Goal: Task Accomplishment & Management: Use online tool/utility

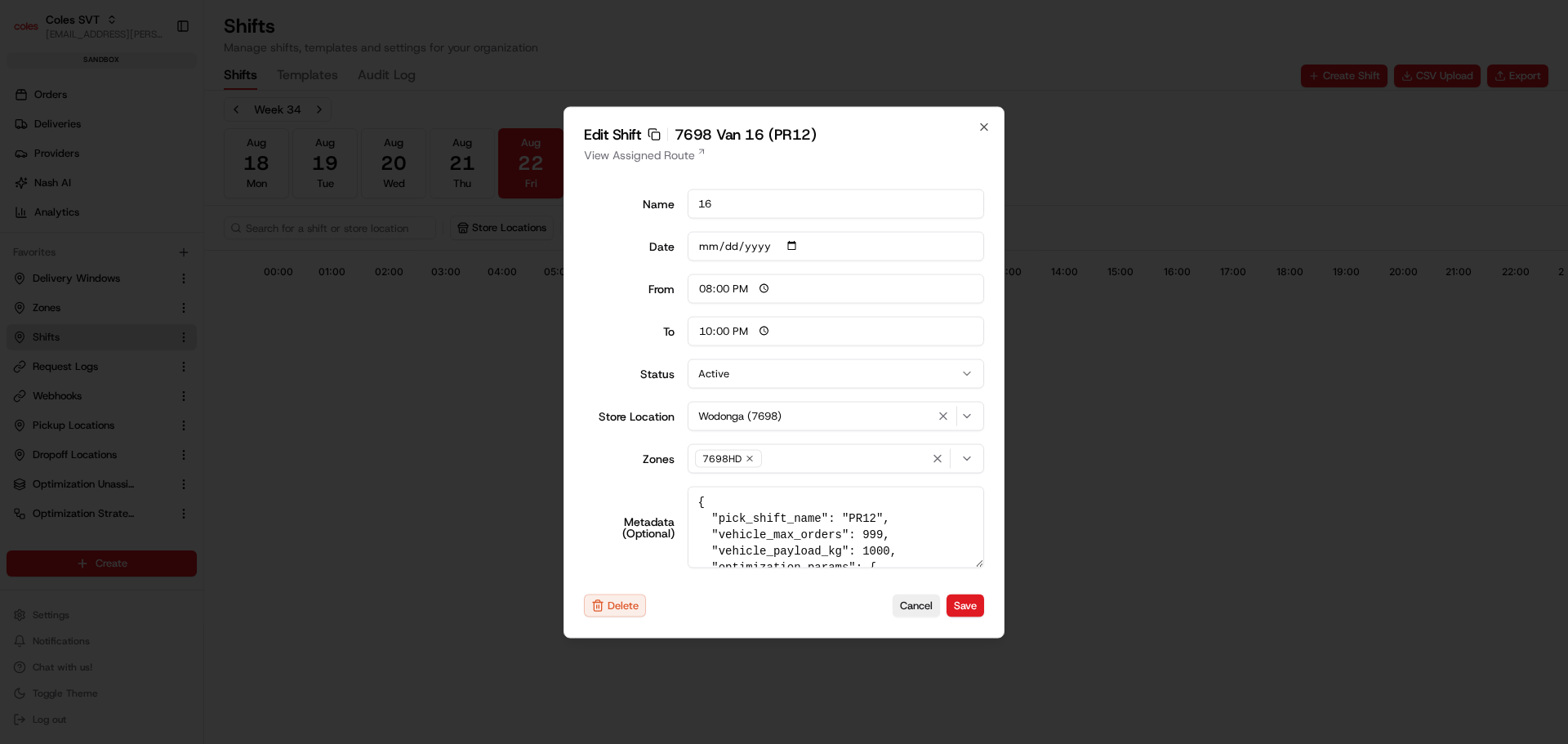
scroll to position [0, 144]
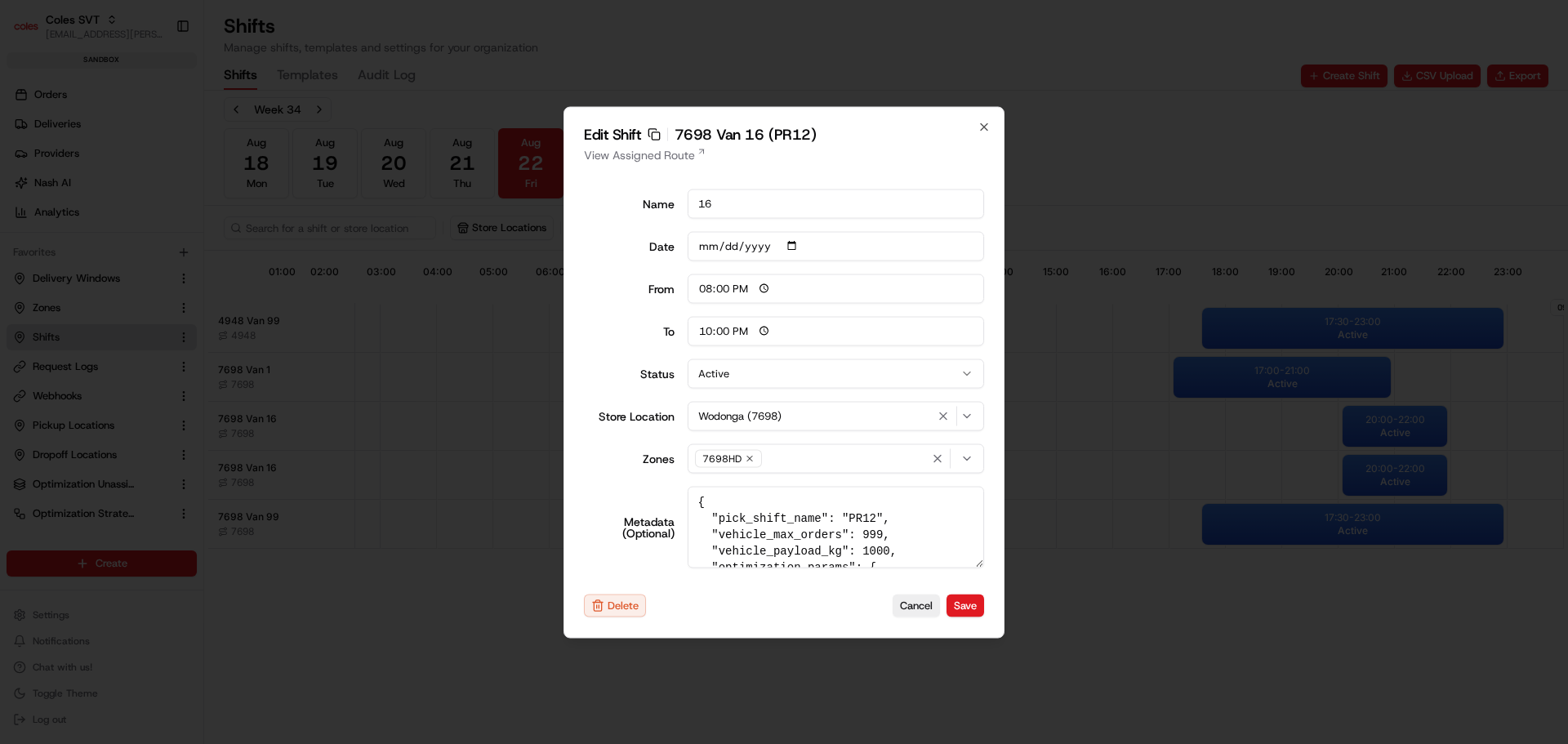
type input "06:00"
type input "14:00"
click at [716, 60] on div at bounding box center [784, 372] width 1568 height 744
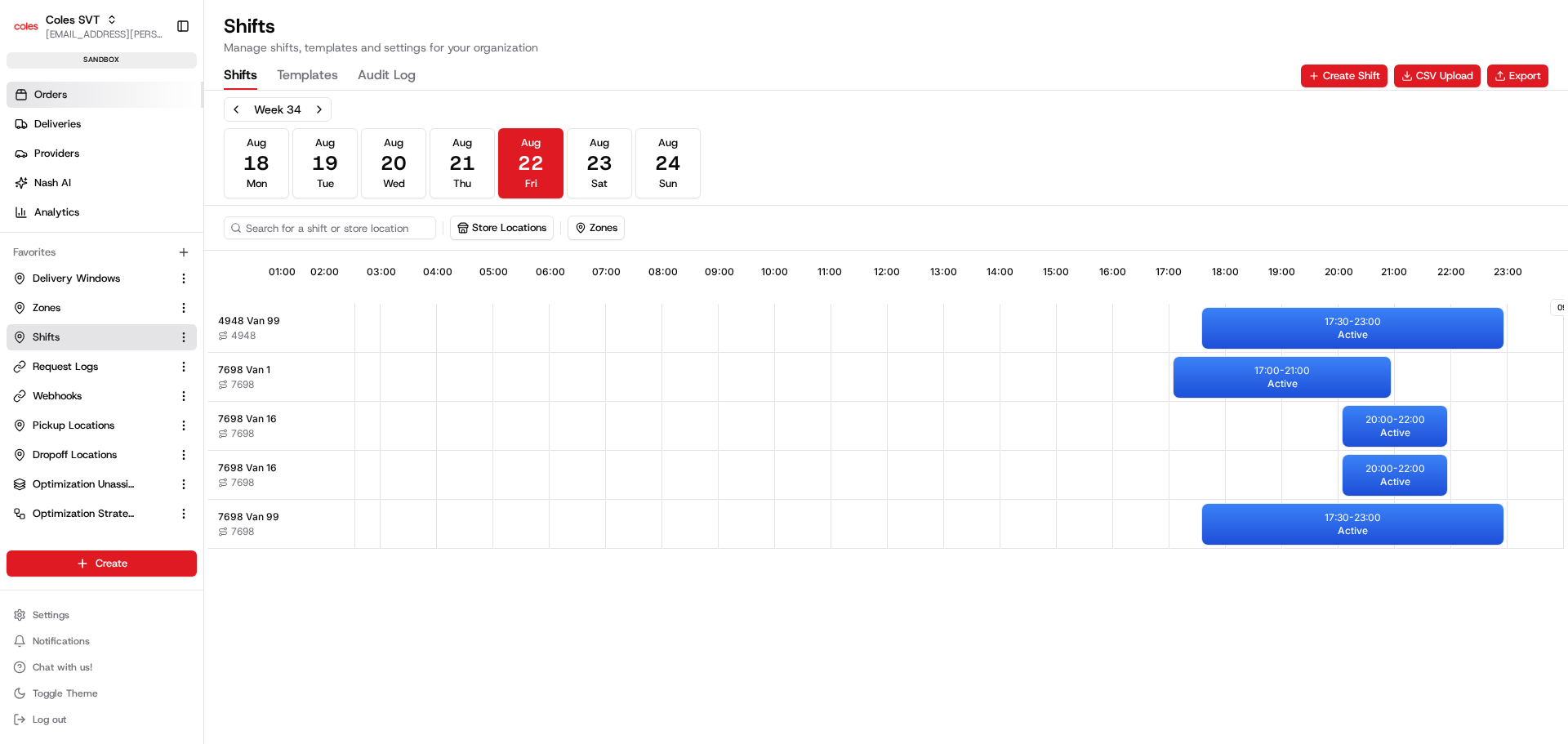
drag, startPoint x: 66, startPoint y: 96, endPoint x: 134, endPoint y: 98, distance: 68.0
click at [66, 96] on span "Orders" at bounding box center [51, 94] width 33 height 15
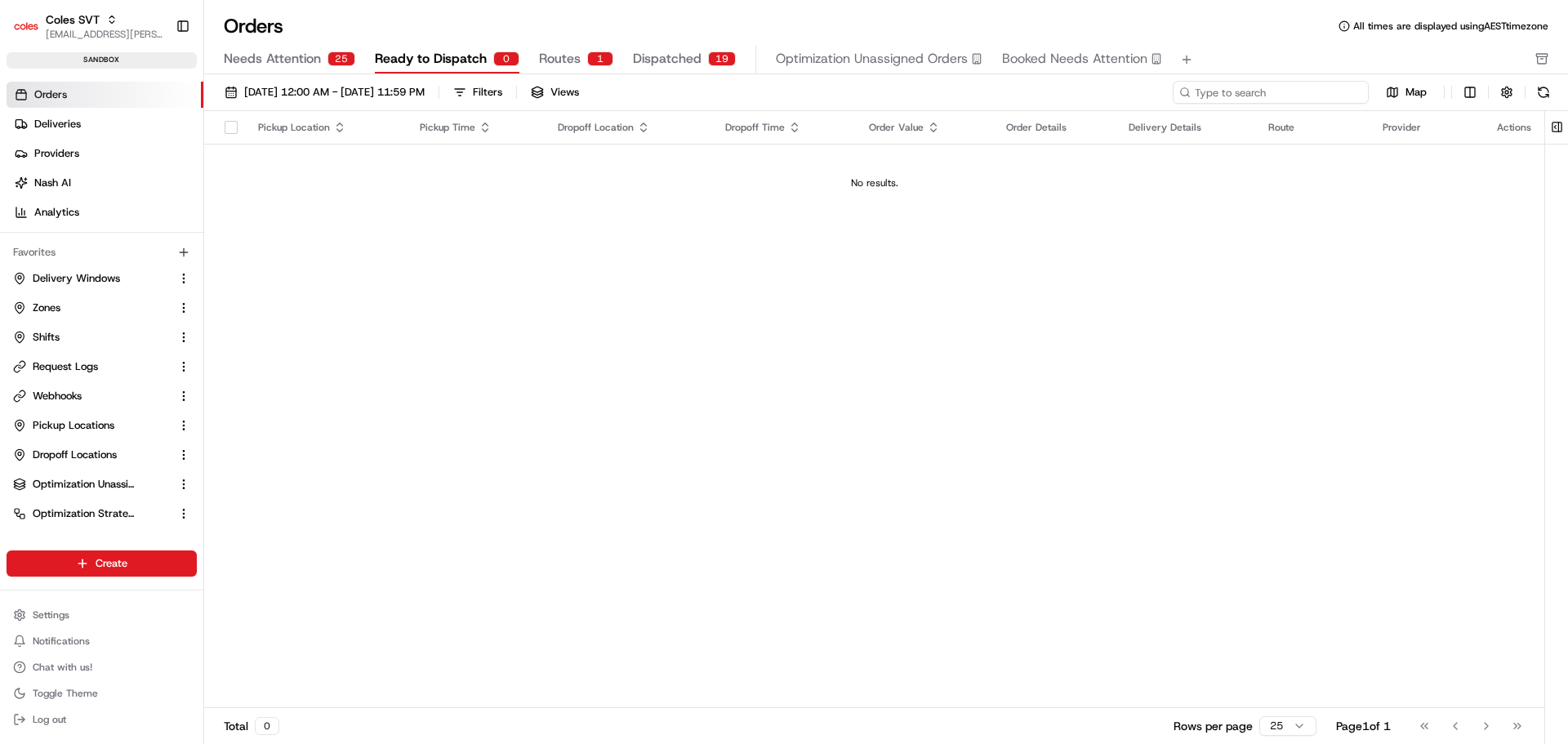
click at [1045, 88] on input at bounding box center [1271, 92] width 196 height 23
paste input "226446058"
type input "226446058"
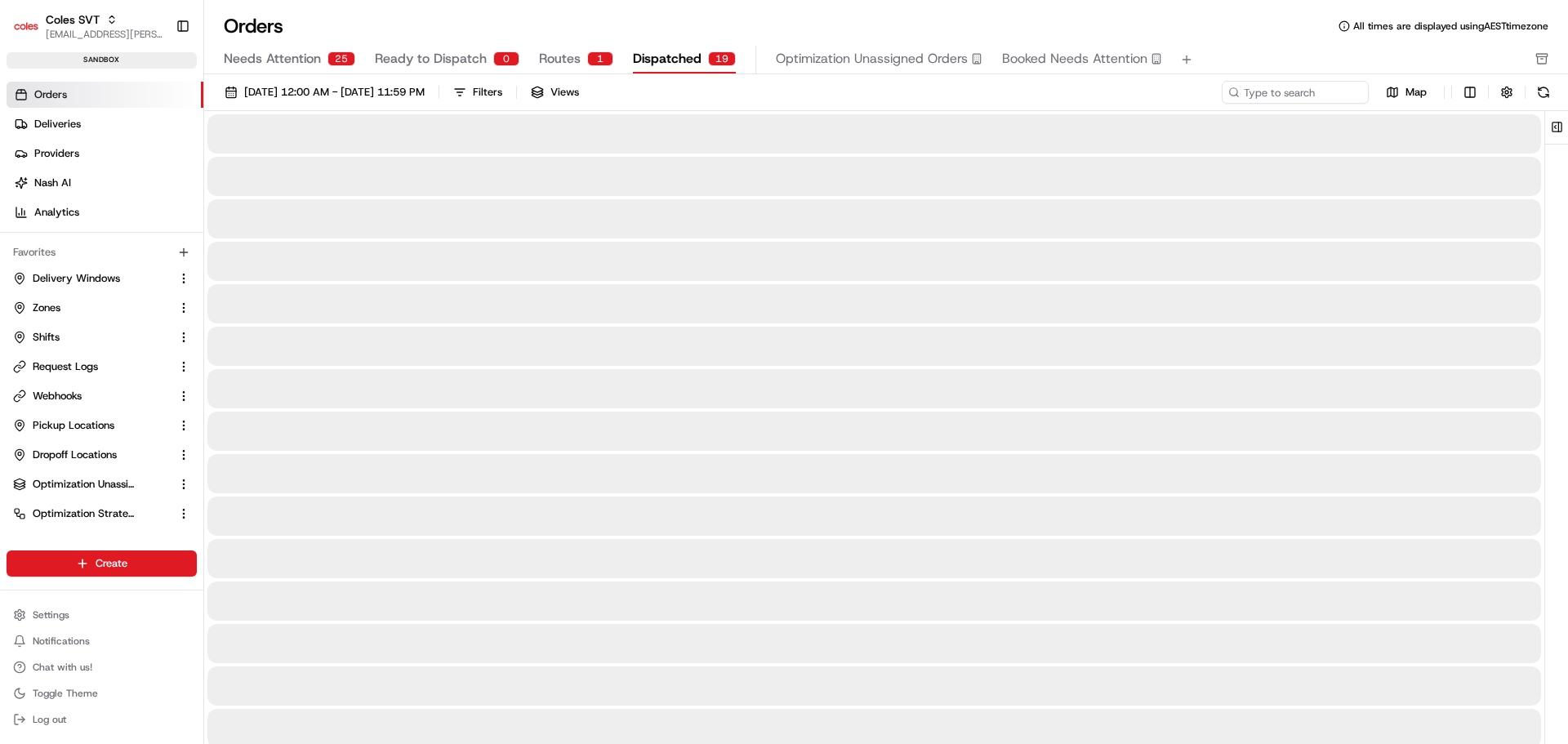
click at [671, 57] on span "Dispatched" at bounding box center [667, 59] width 68 height 20
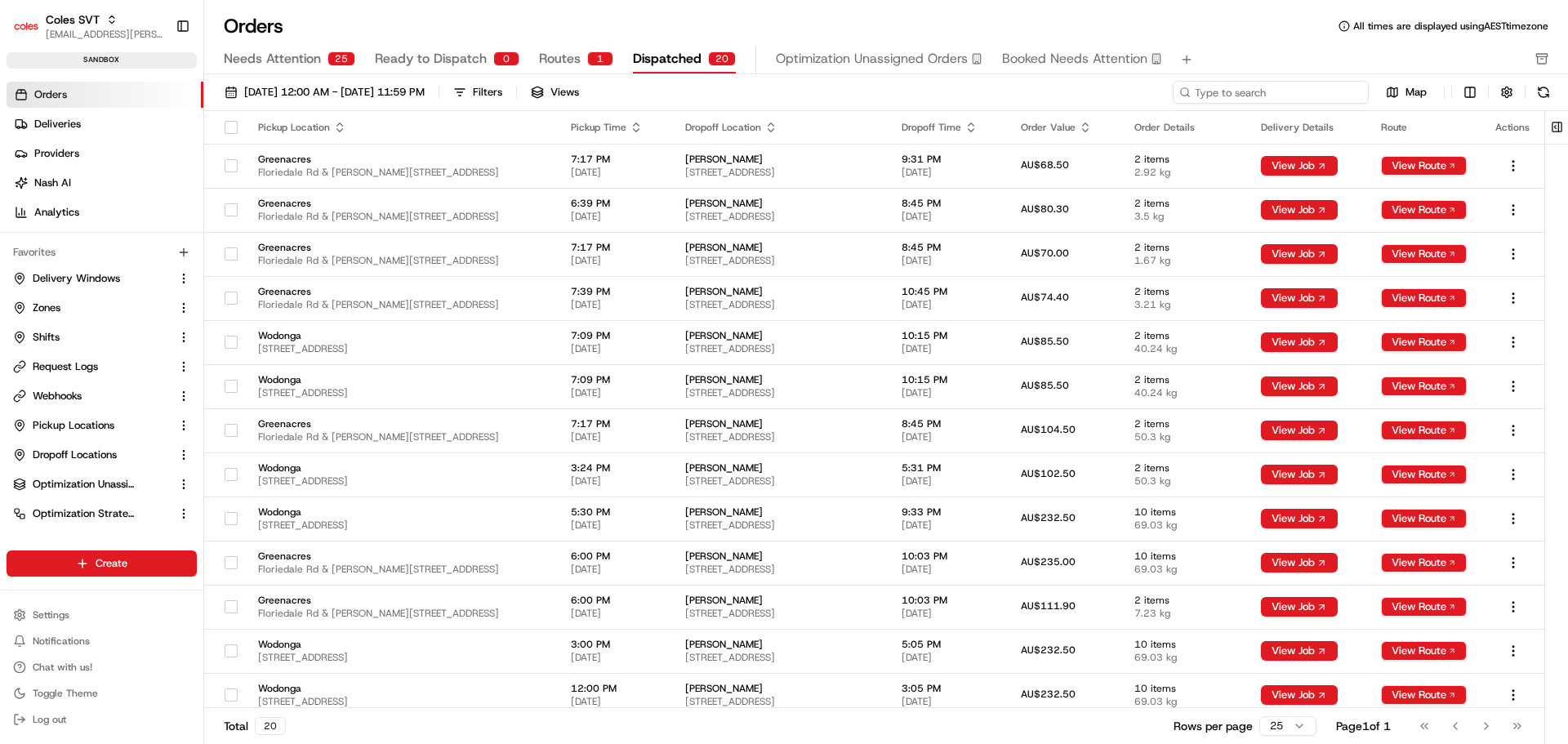
click at [1045, 95] on input at bounding box center [1271, 92] width 196 height 23
paste input "226446058"
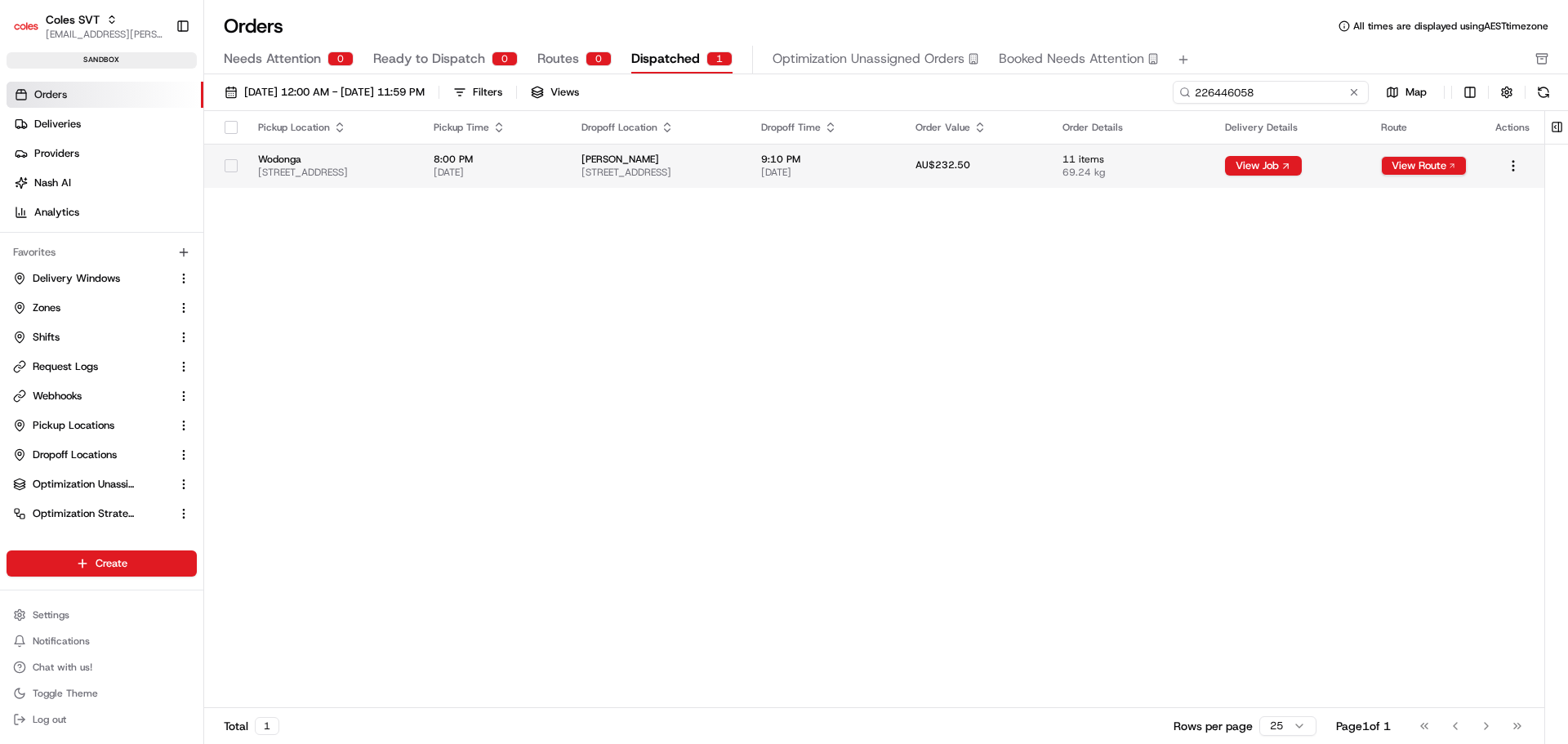
type input "226446058"
click at [1000, 164] on td "AU$232.50" at bounding box center [976, 166] width 147 height 44
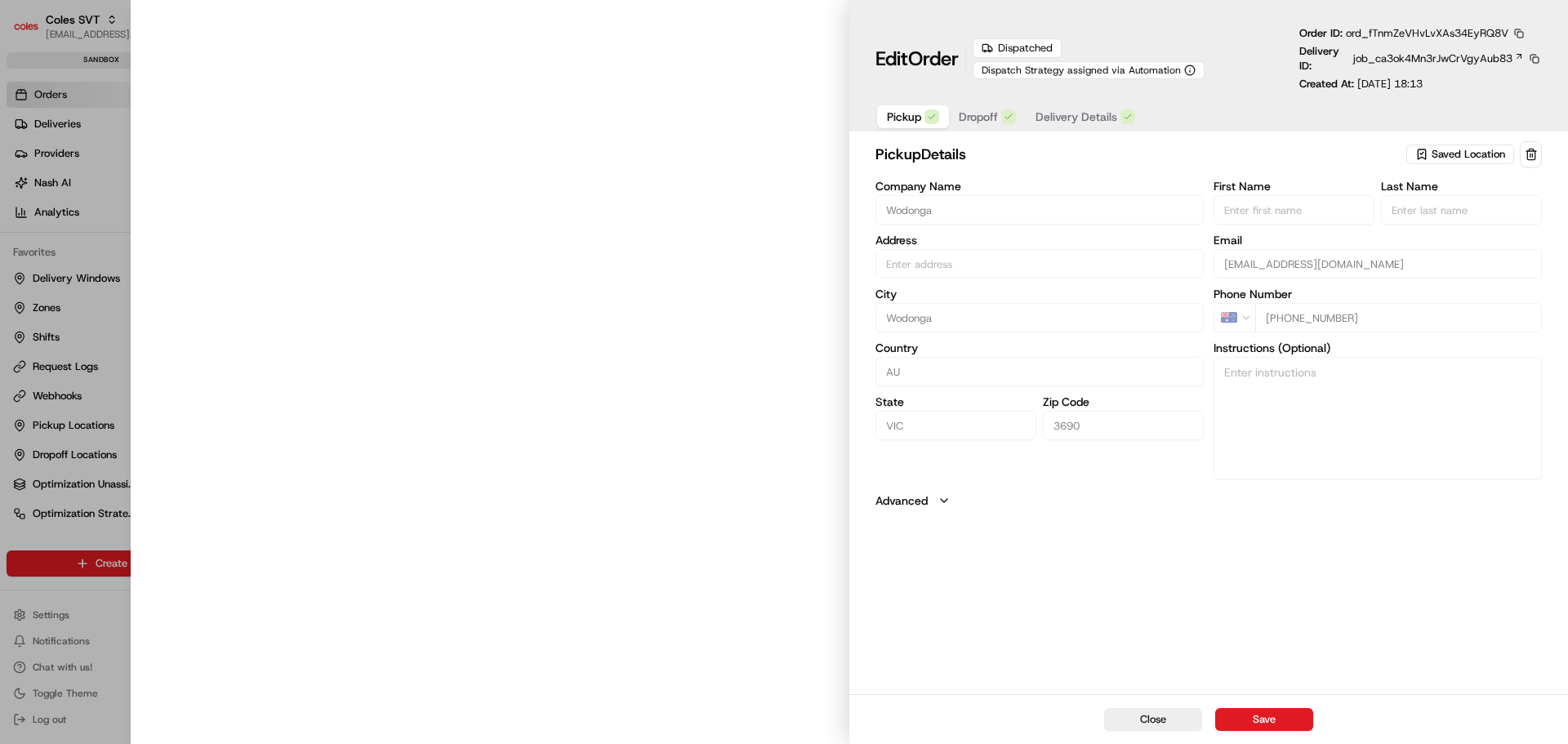
type input "[STREET_ADDRESS]"
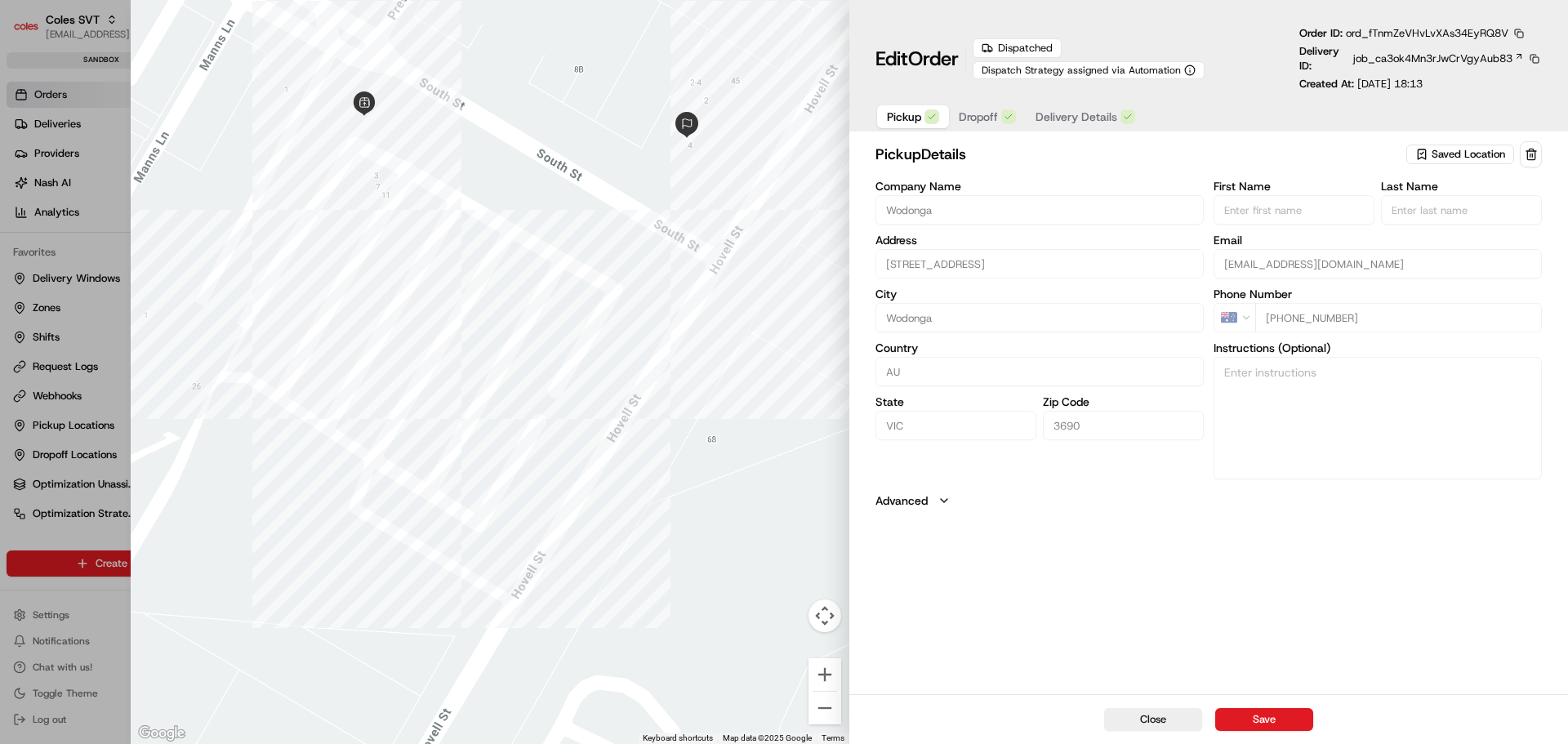
type input "+1"
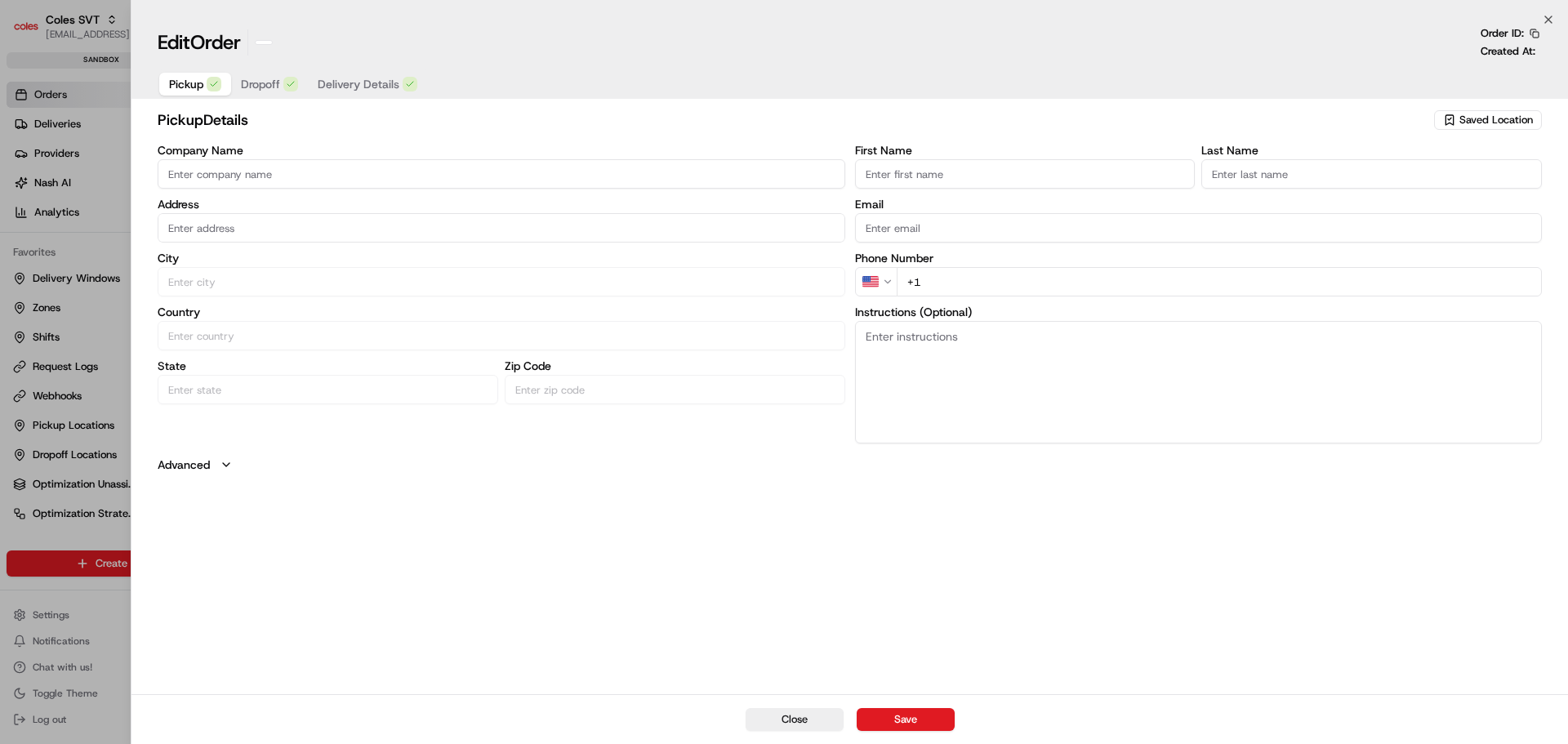
click at [89, 515] on div at bounding box center [784, 372] width 1568 height 744
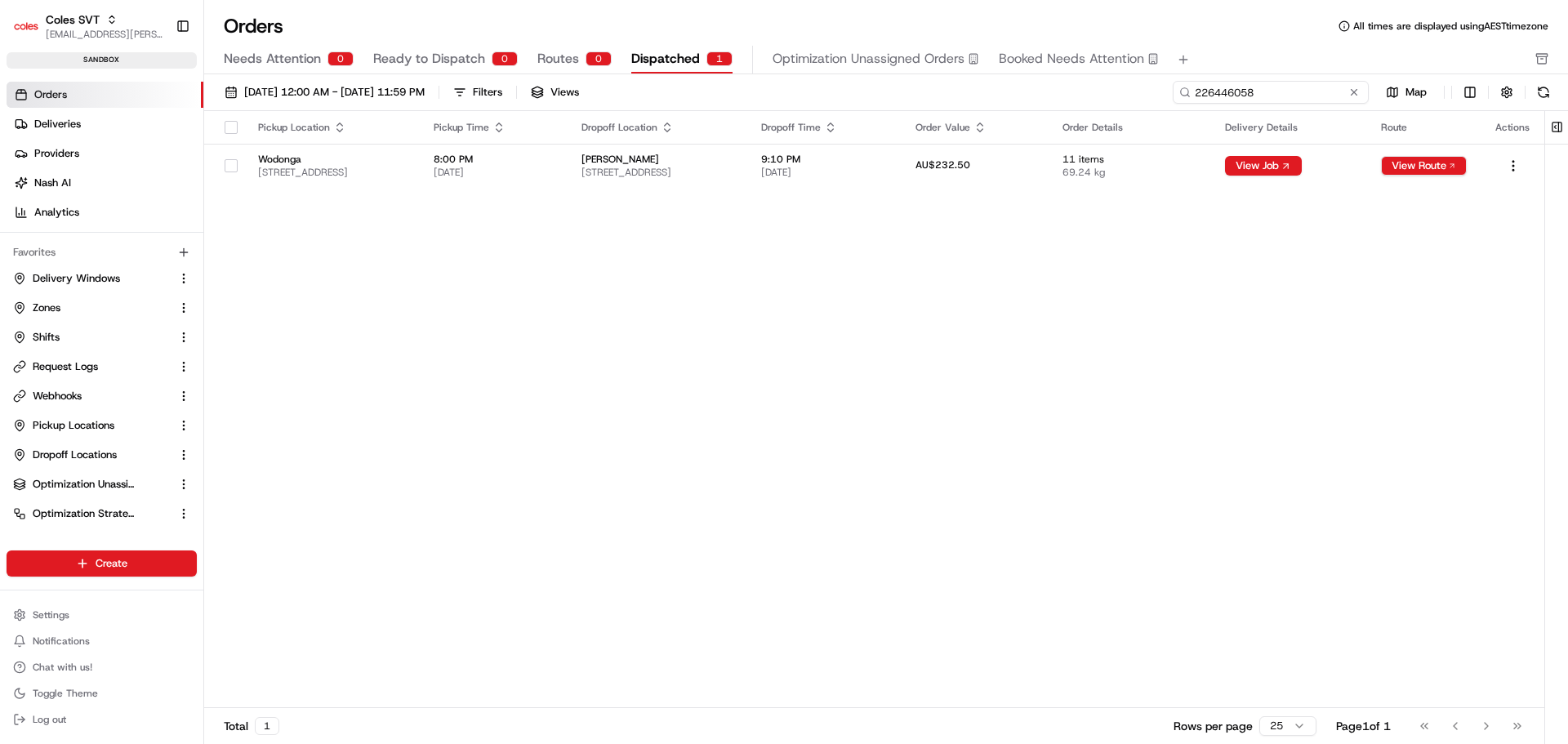
click at [1045, 89] on input "226446058" at bounding box center [1271, 92] width 196 height 23
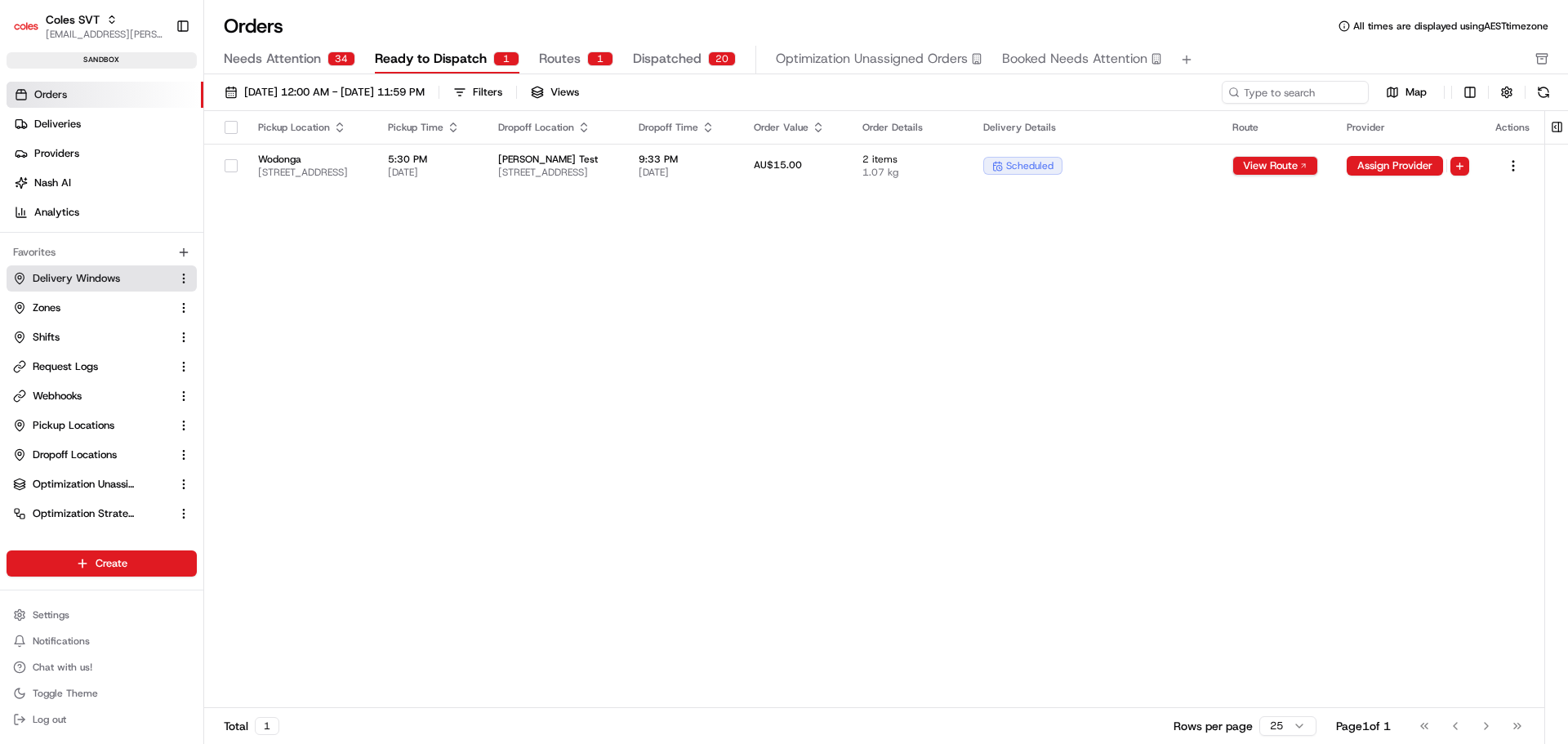
click at [80, 281] on span "Delivery Windows" at bounding box center [76, 278] width 87 height 15
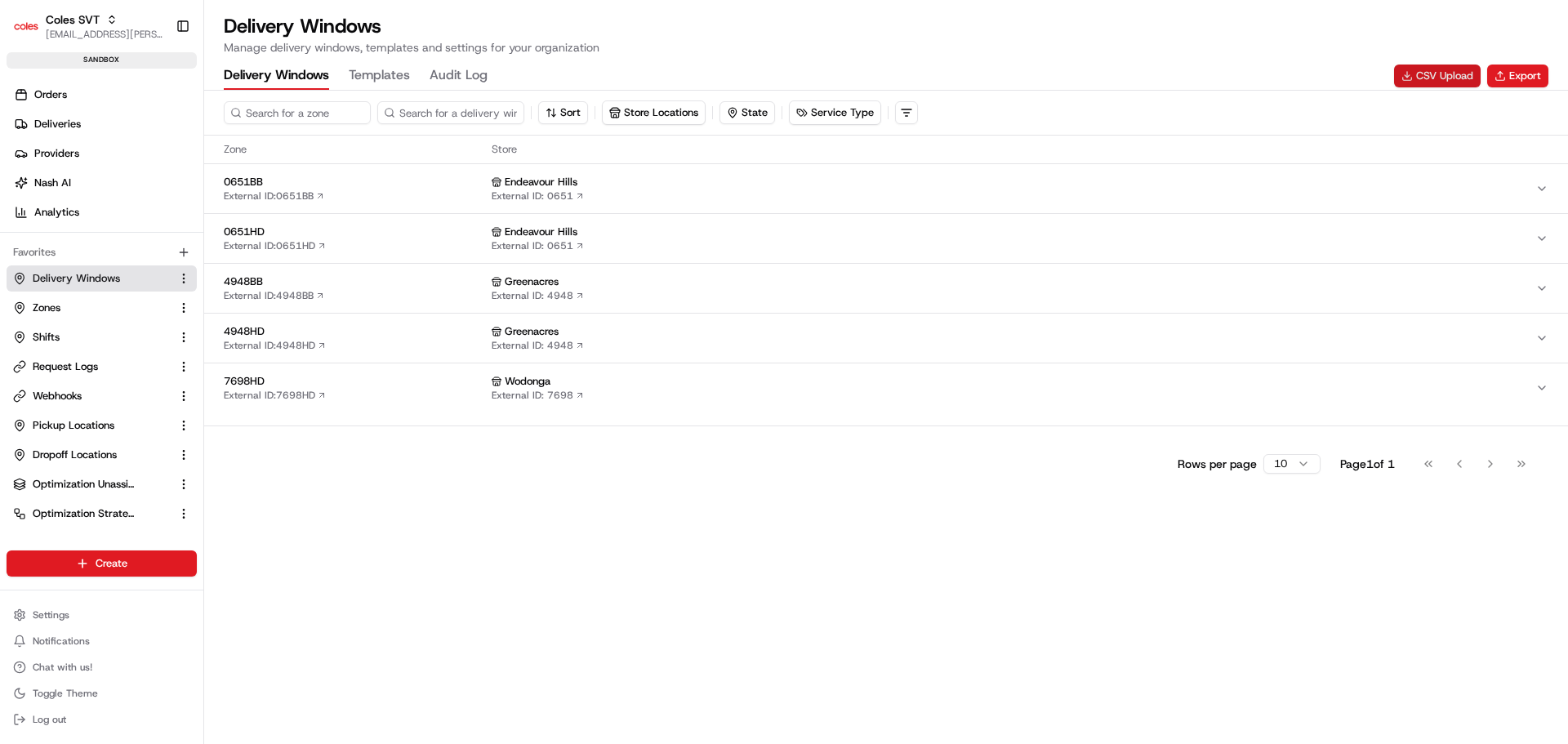
click at [1422, 68] on button "CSV Upload" at bounding box center [1437, 76] width 86 height 23
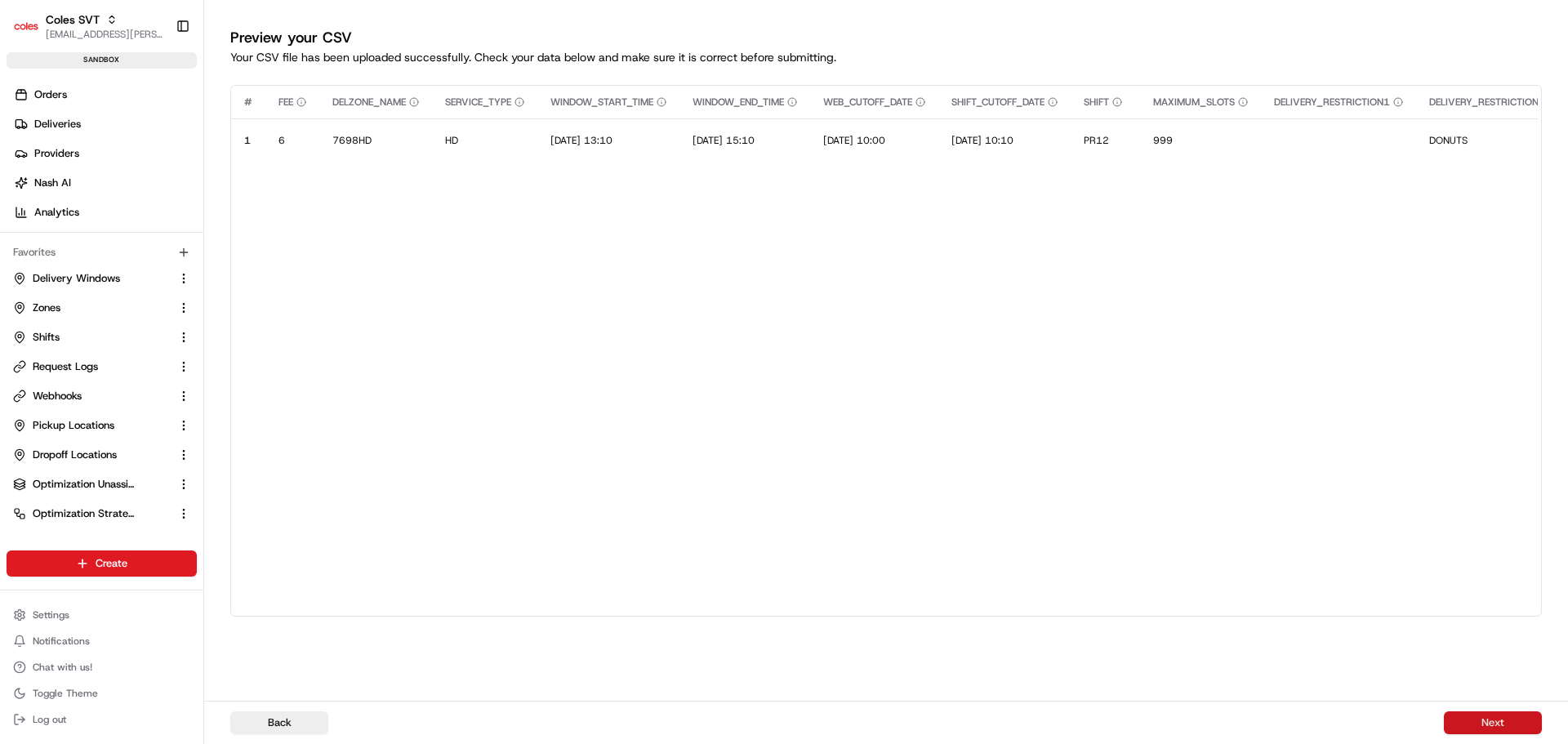
click at [1496, 722] on button "Next" at bounding box center [1493, 723] width 98 height 23
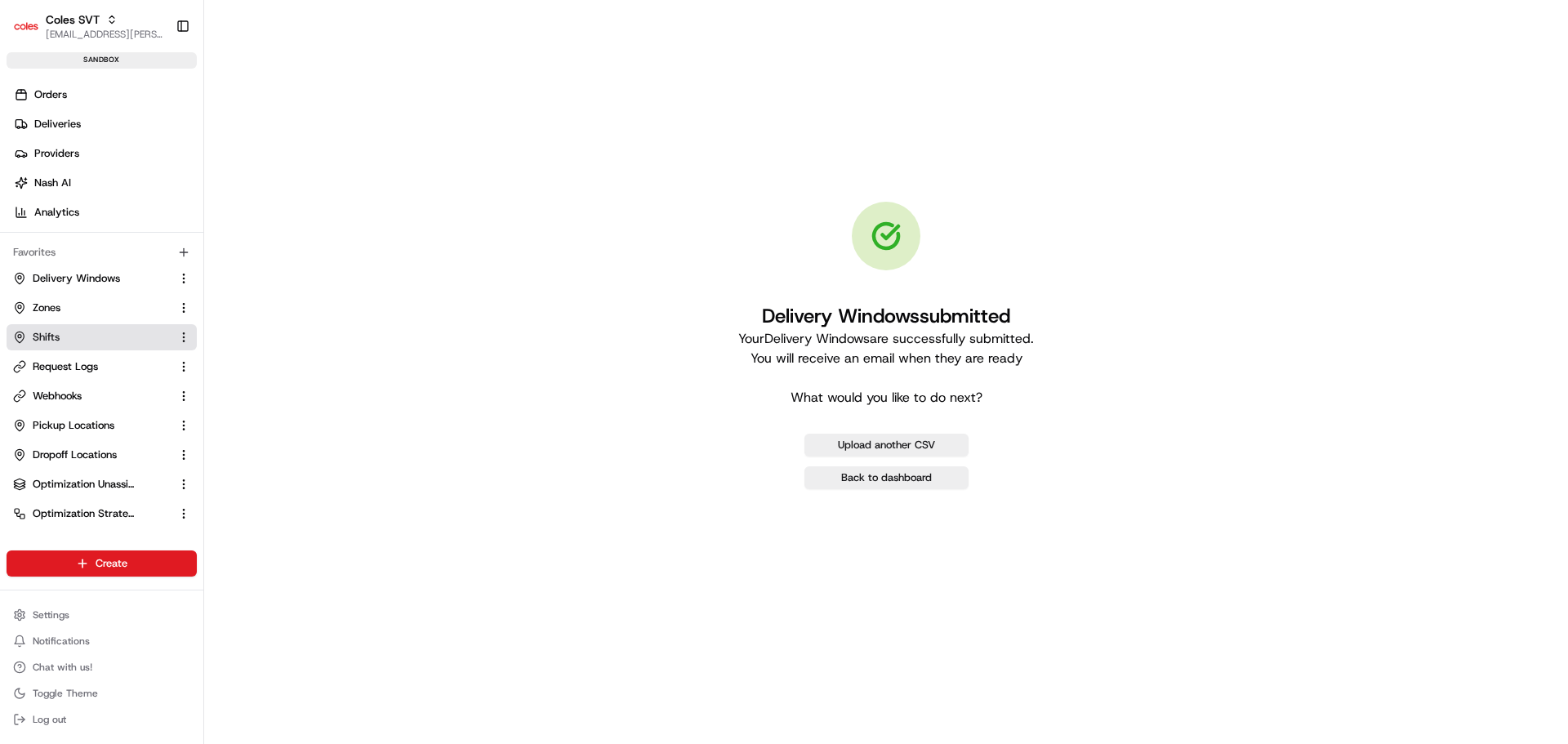
click at [80, 332] on link "Shifts" at bounding box center [92, 337] width 157 height 15
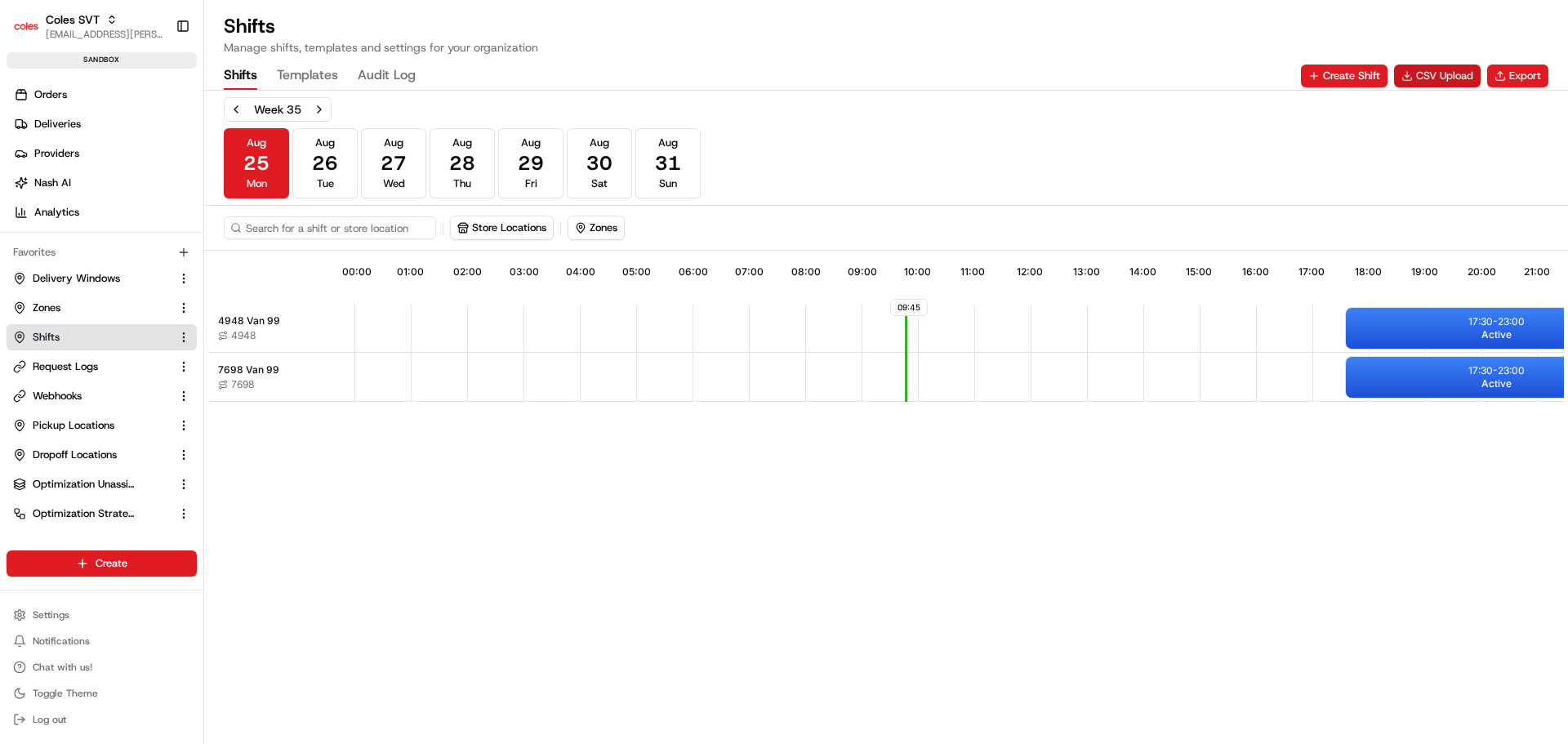
click at [1442, 75] on button "CSV Upload" at bounding box center [1437, 76] width 86 height 23
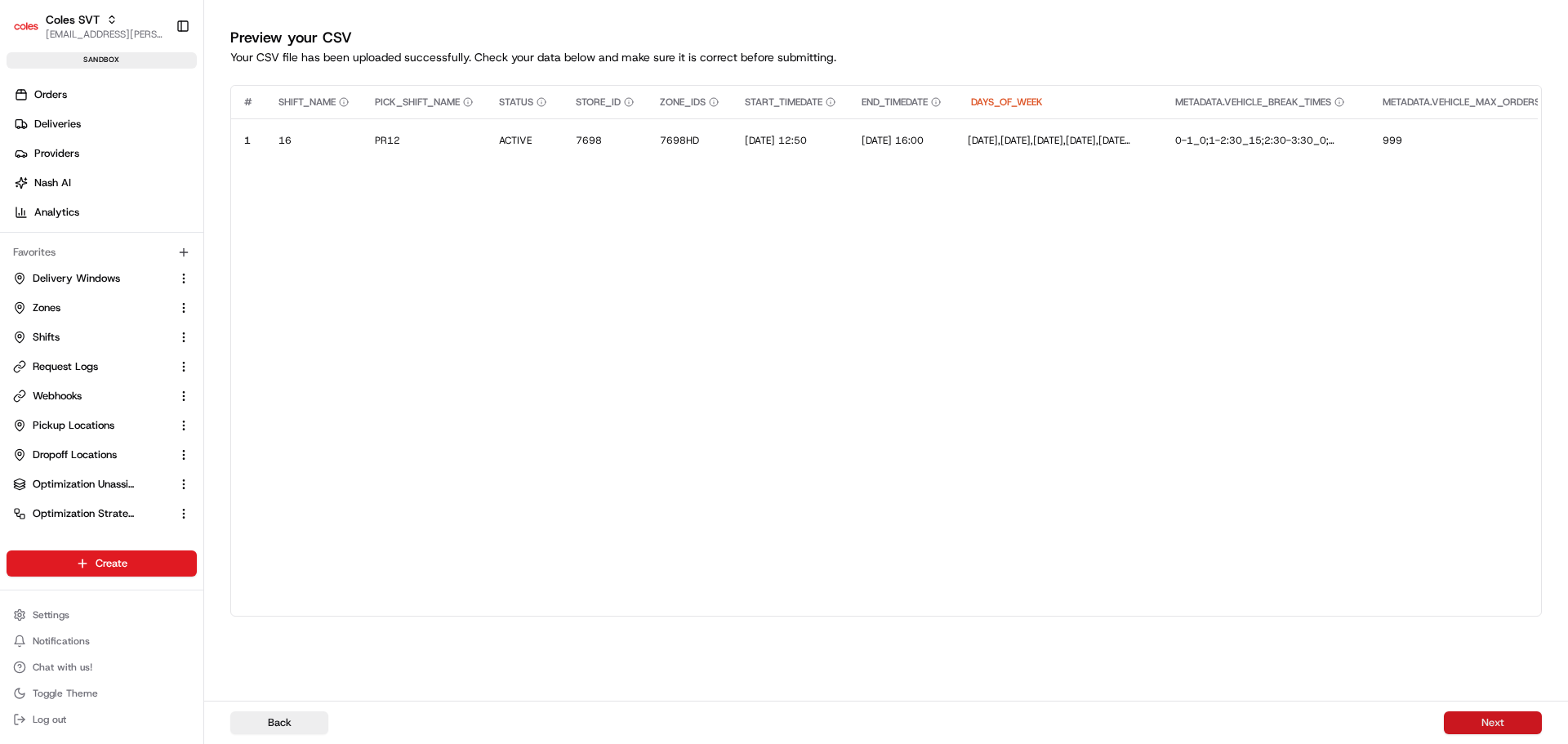
click at [1470, 714] on button "Next" at bounding box center [1493, 723] width 98 height 23
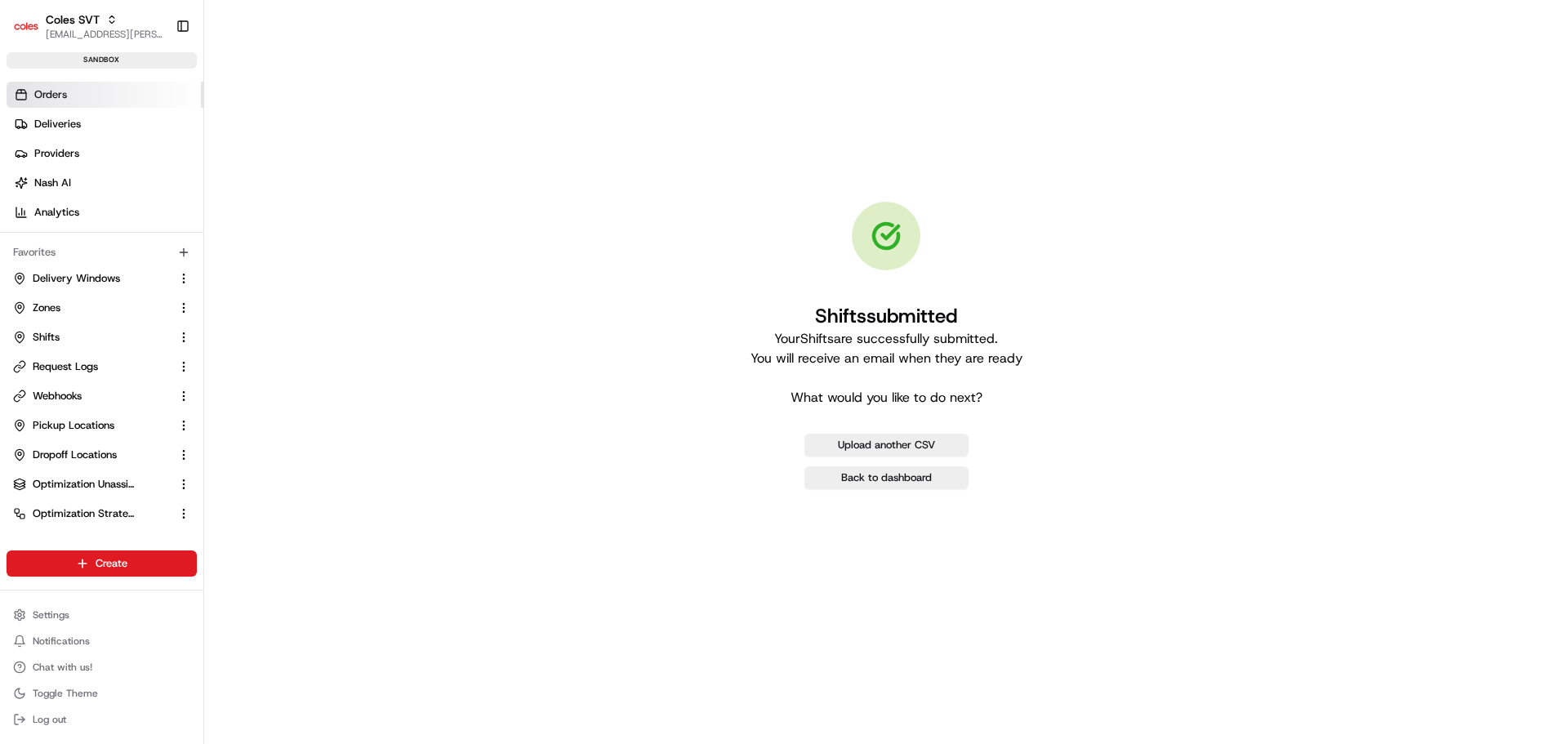
click at [73, 92] on link "Orders" at bounding box center [104, 94] width 197 height 26
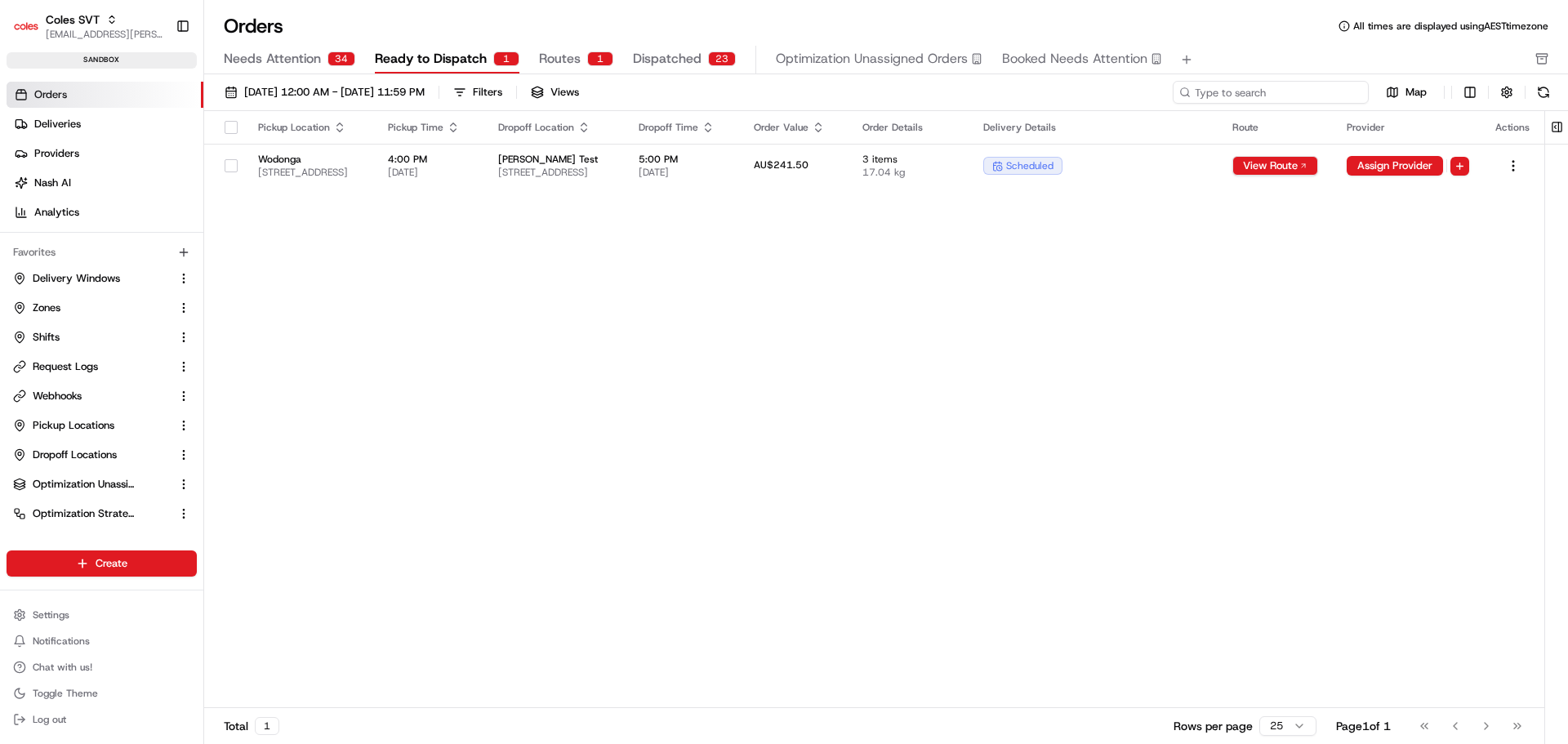
click at [1284, 90] on input at bounding box center [1271, 92] width 196 height 23
paste input "226504199"
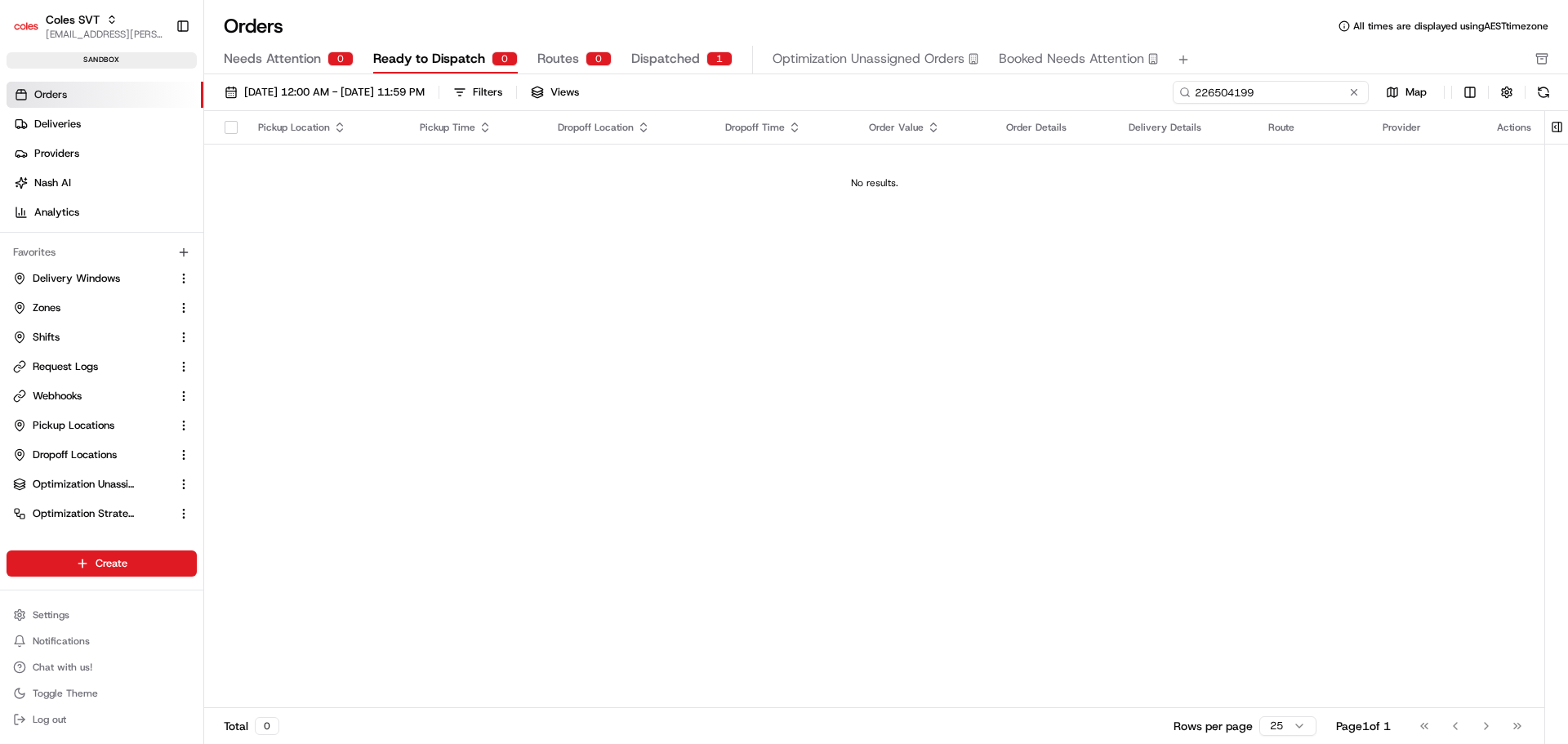
type input "226504199"
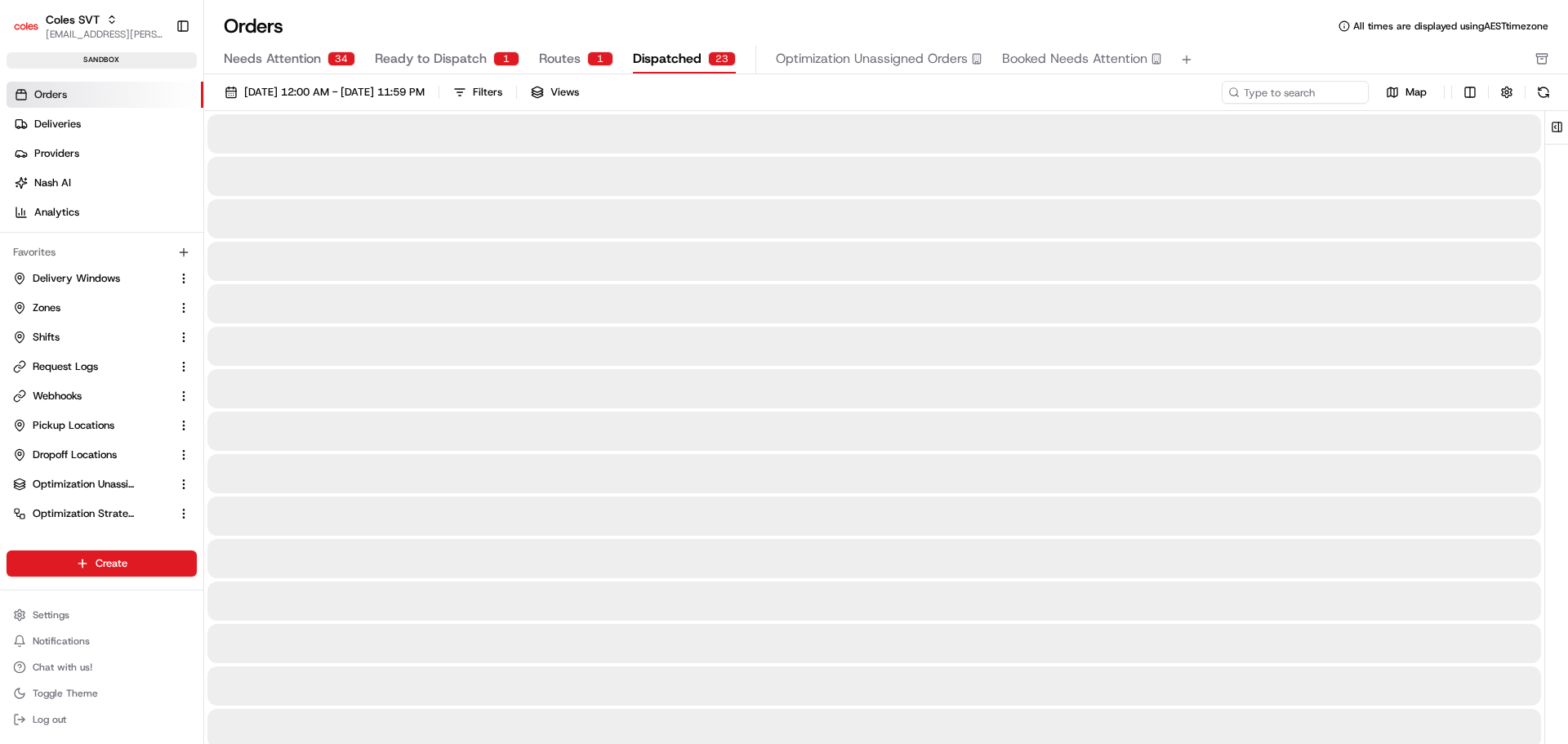
click at [646, 64] on span "Dispatched" at bounding box center [667, 59] width 68 height 20
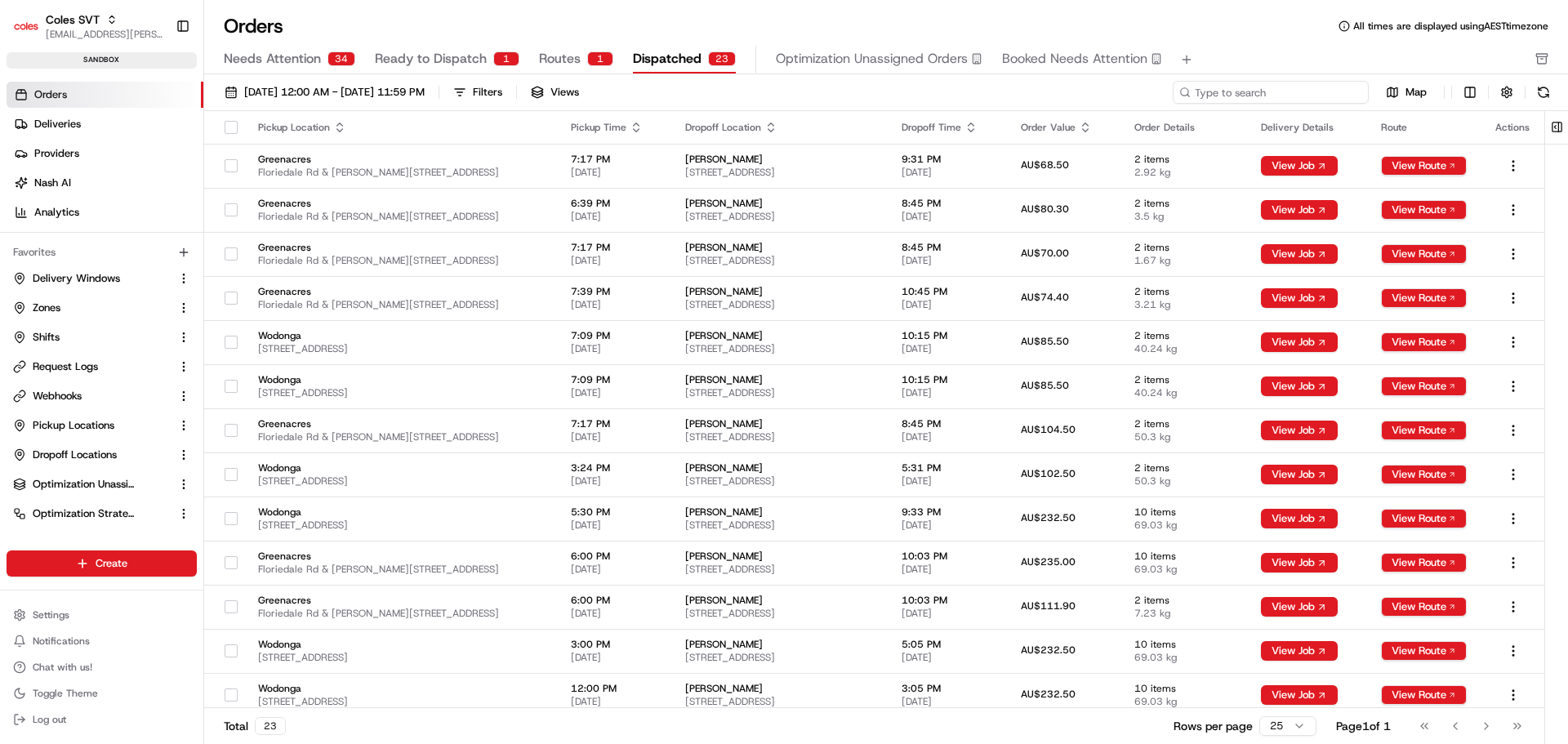
click at [1237, 85] on input at bounding box center [1271, 92] width 196 height 23
paste input "226504199"
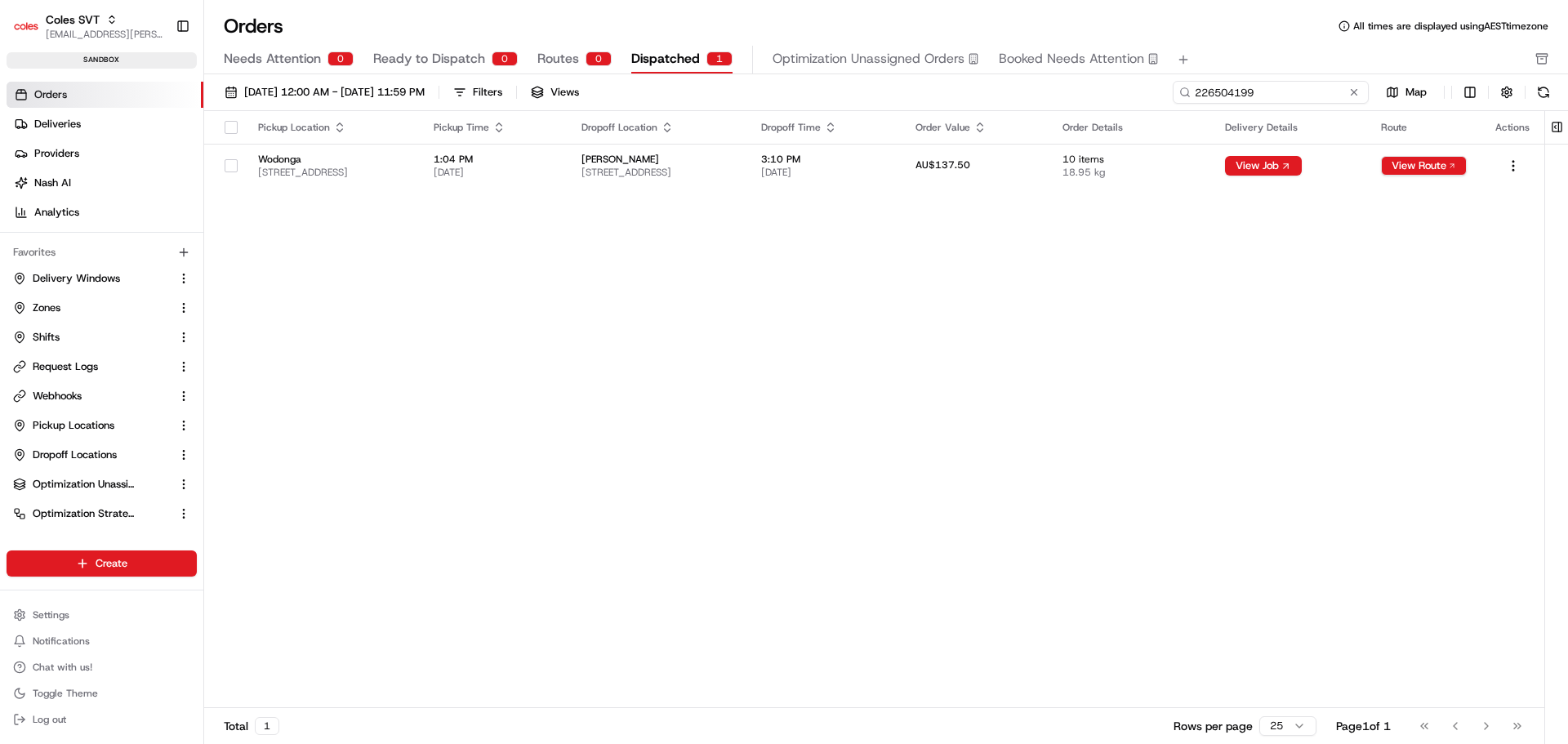
type input "226504199"
